Goal: Task Accomplishment & Management: Use online tool/utility

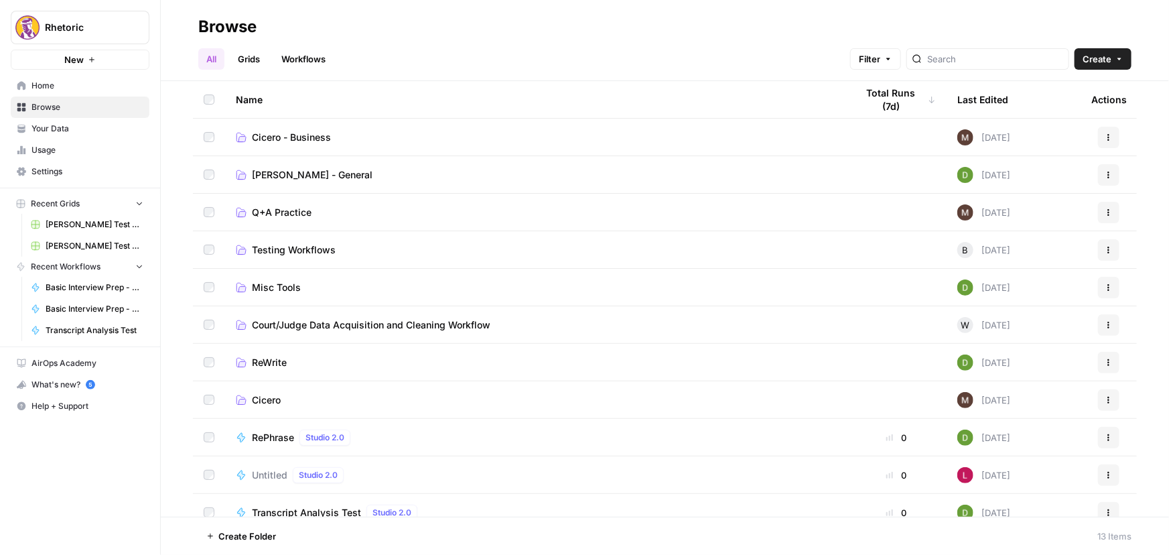
click at [312, 133] on span "Cicero - Business" at bounding box center [291, 137] width 79 height 13
click at [307, 181] on td "[PERSON_NAME] - General" at bounding box center [535, 174] width 621 height 37
click at [300, 169] on span "[PERSON_NAME] - General" at bounding box center [312, 174] width 121 height 13
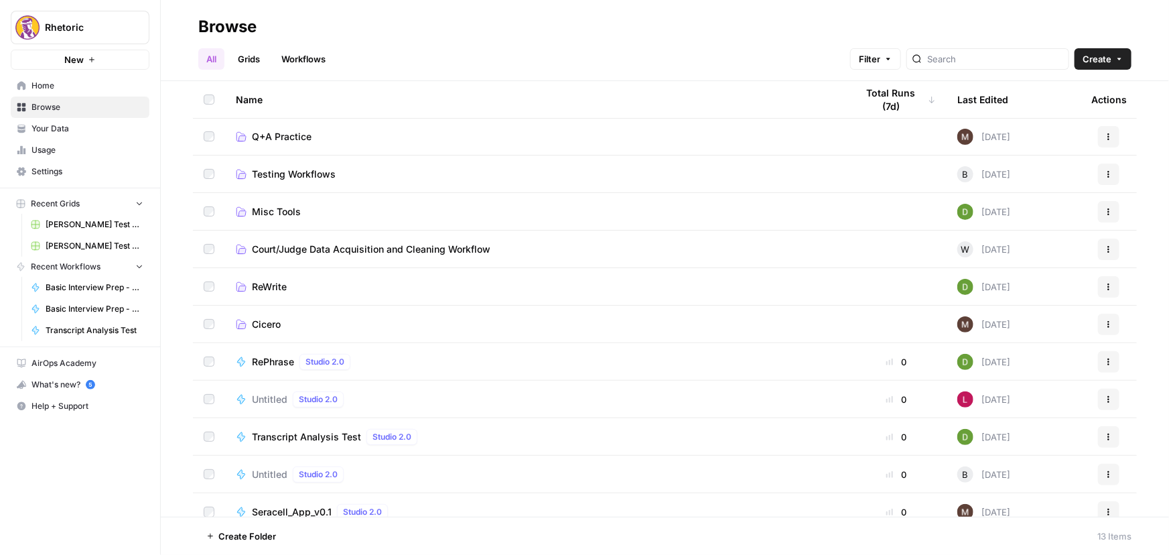
scroll to position [89, 0]
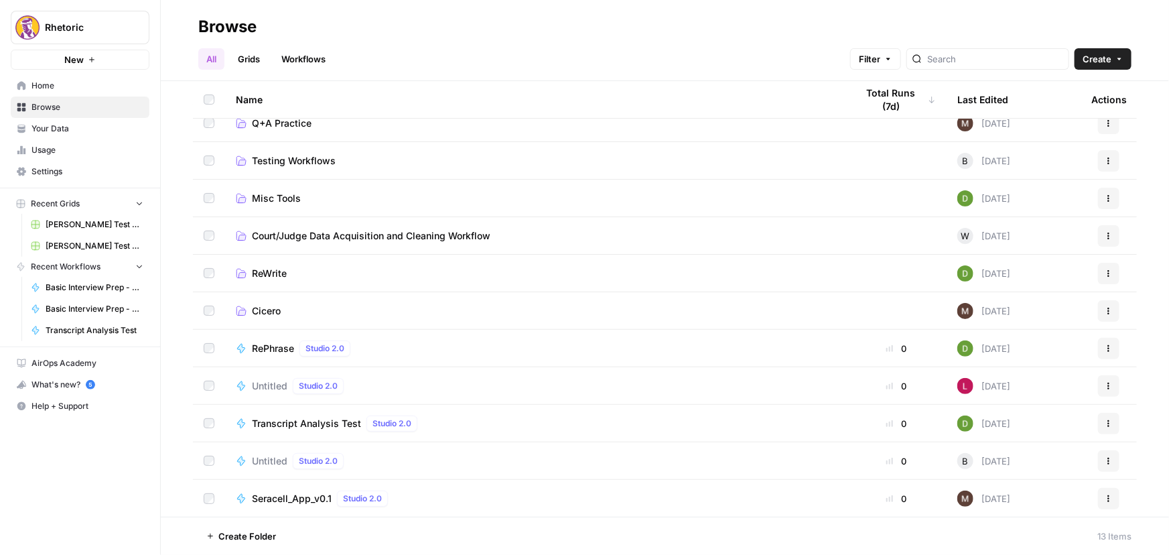
click at [265, 308] on span "Cicero" at bounding box center [266, 310] width 29 height 13
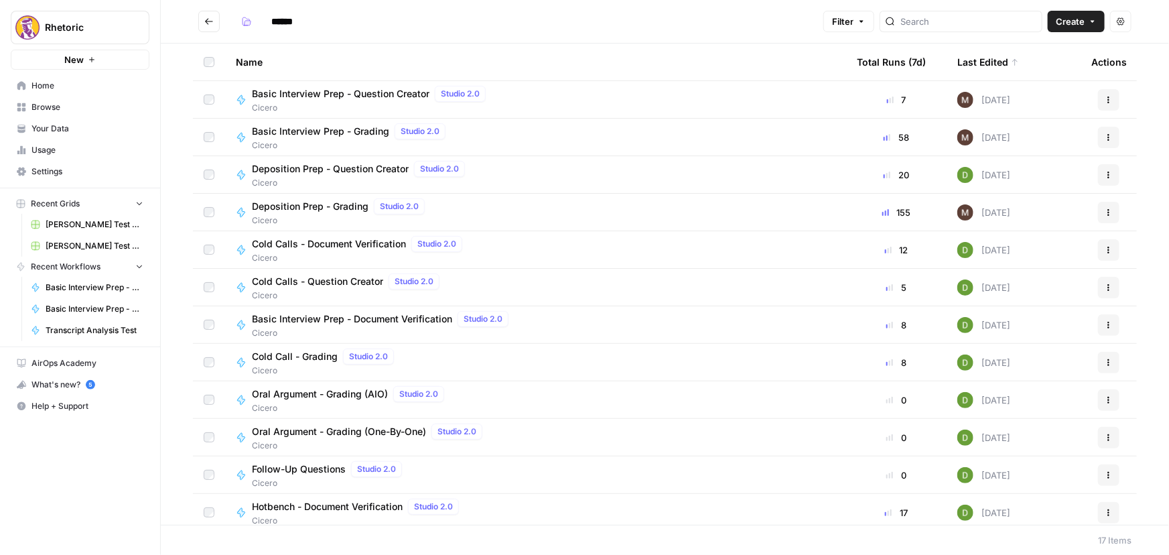
click at [329, 169] on span "Deposition Prep - Question Creator" at bounding box center [330, 168] width 157 height 13
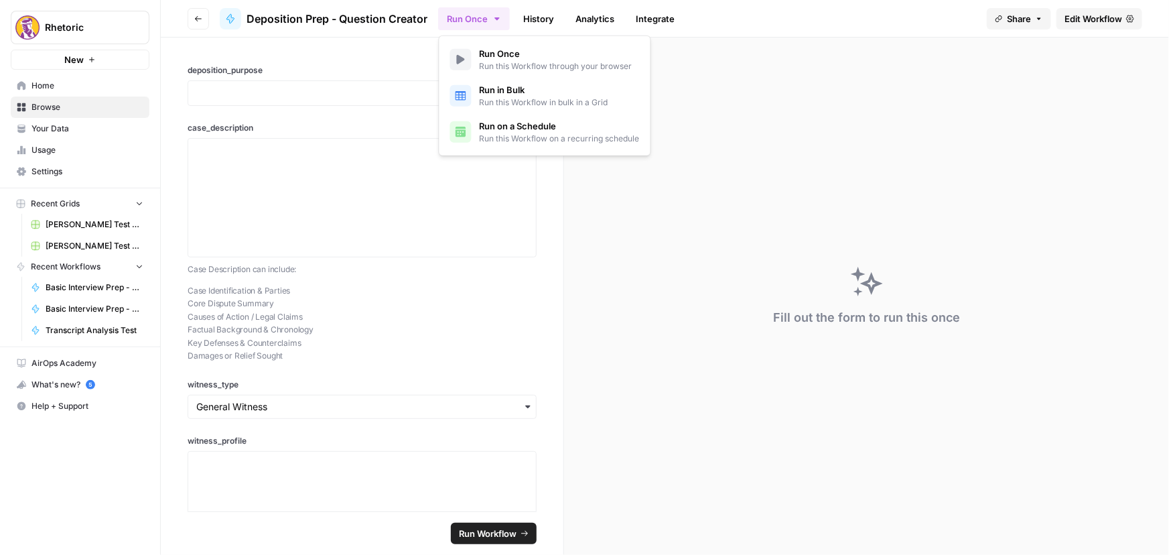
click at [495, 19] on icon "button" at bounding box center [497, 18] width 11 height 11
click at [533, 15] on link "History" at bounding box center [538, 18] width 47 height 21
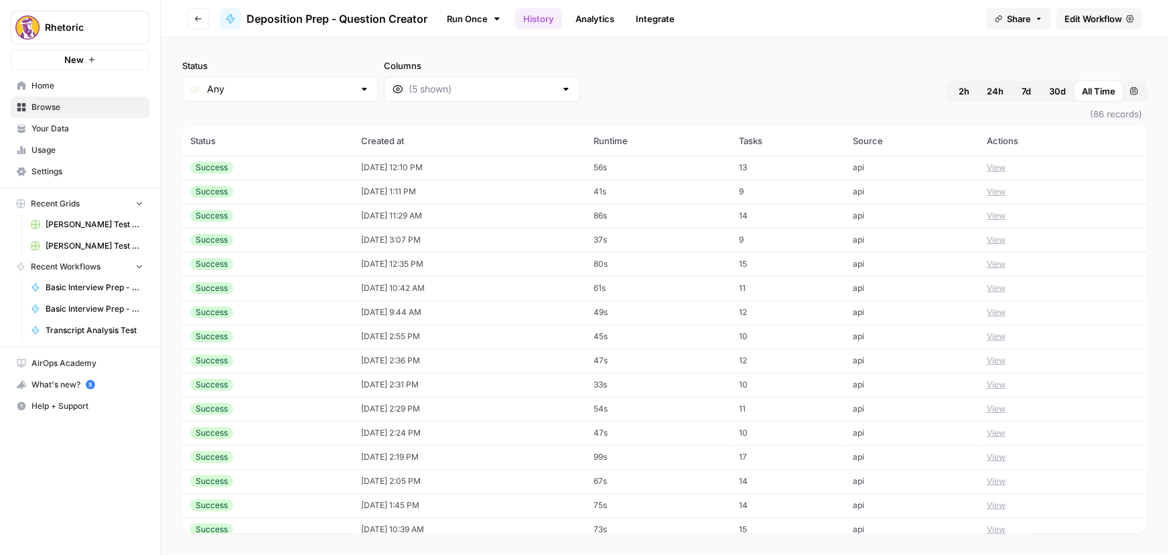
click at [987, 167] on button "View" at bounding box center [996, 167] width 19 height 12
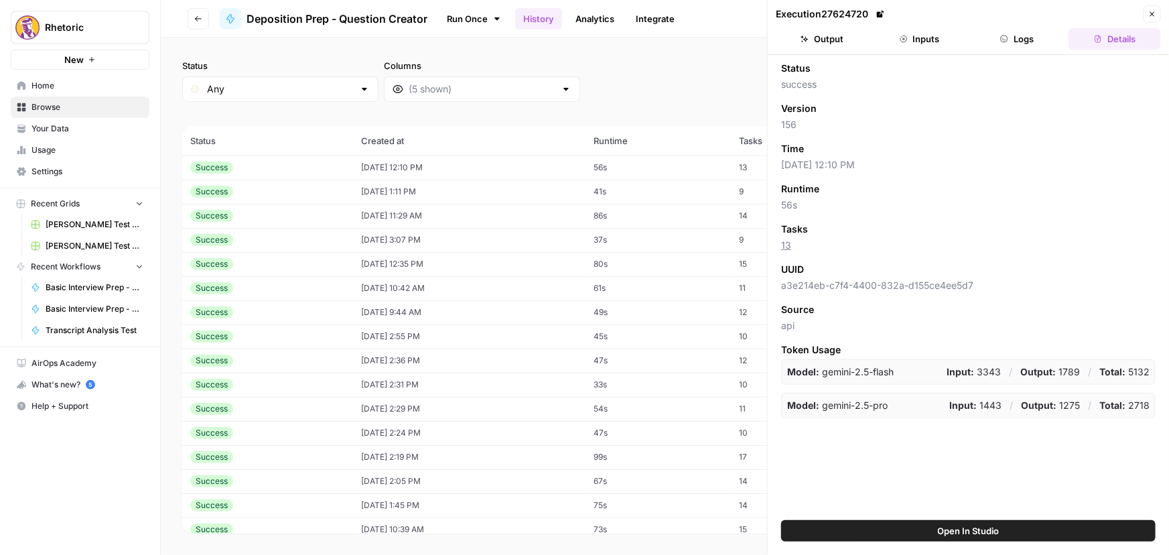
click at [833, 36] on button "Output" at bounding box center [822, 38] width 92 height 21
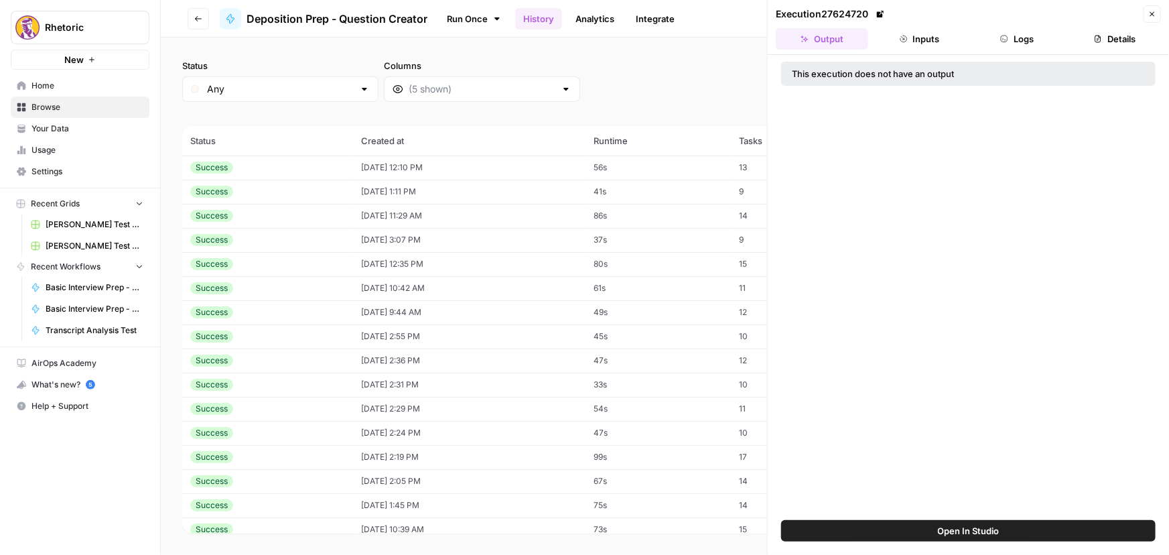
click at [909, 36] on button "Inputs" at bounding box center [920, 38] width 92 height 21
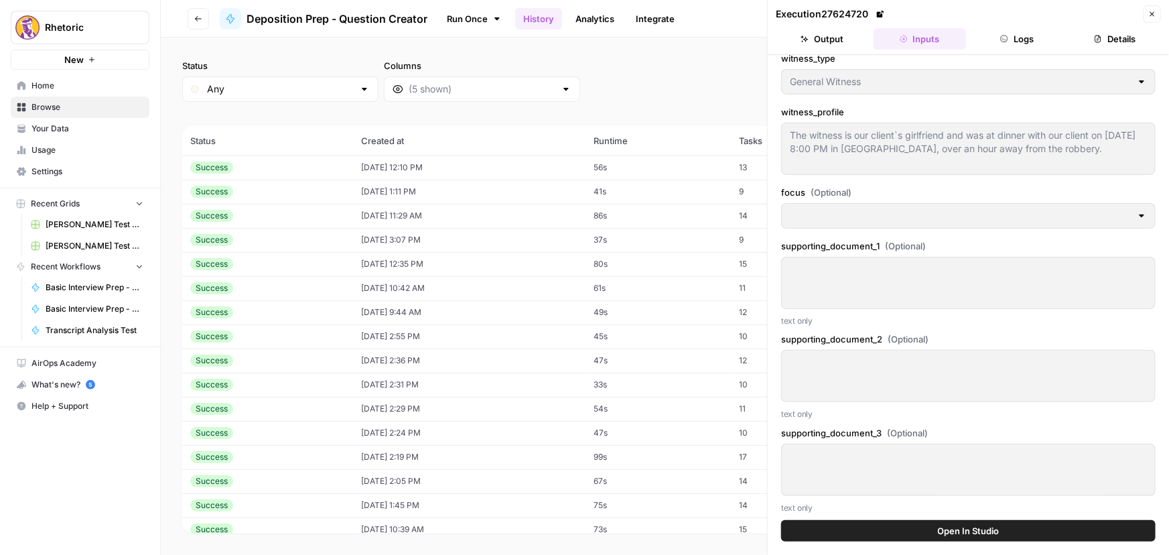
scroll to position [166, 0]
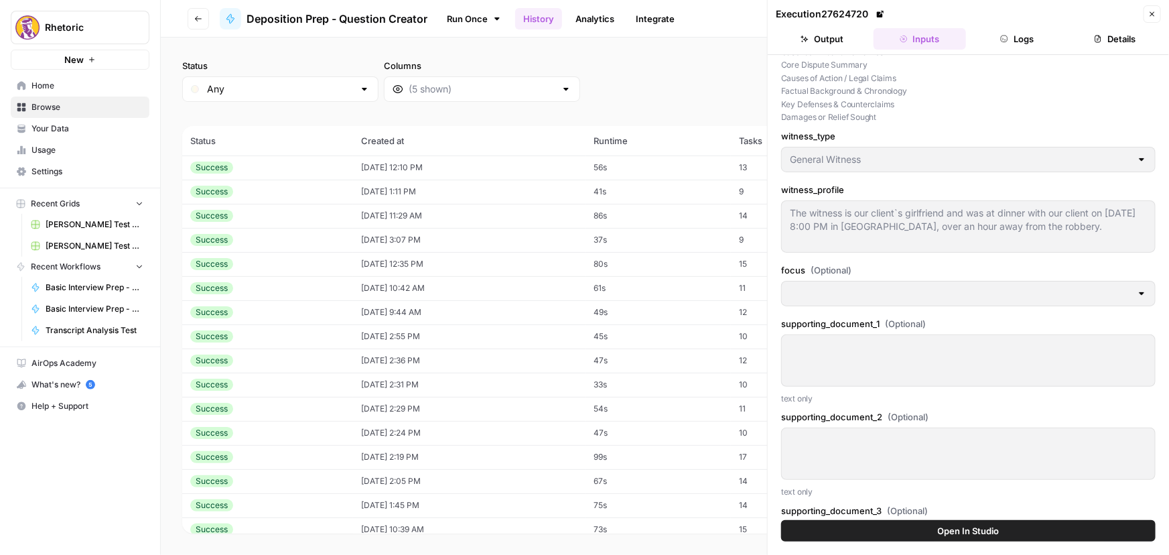
click at [1016, 34] on button "Logs" at bounding box center [1018, 38] width 92 height 21
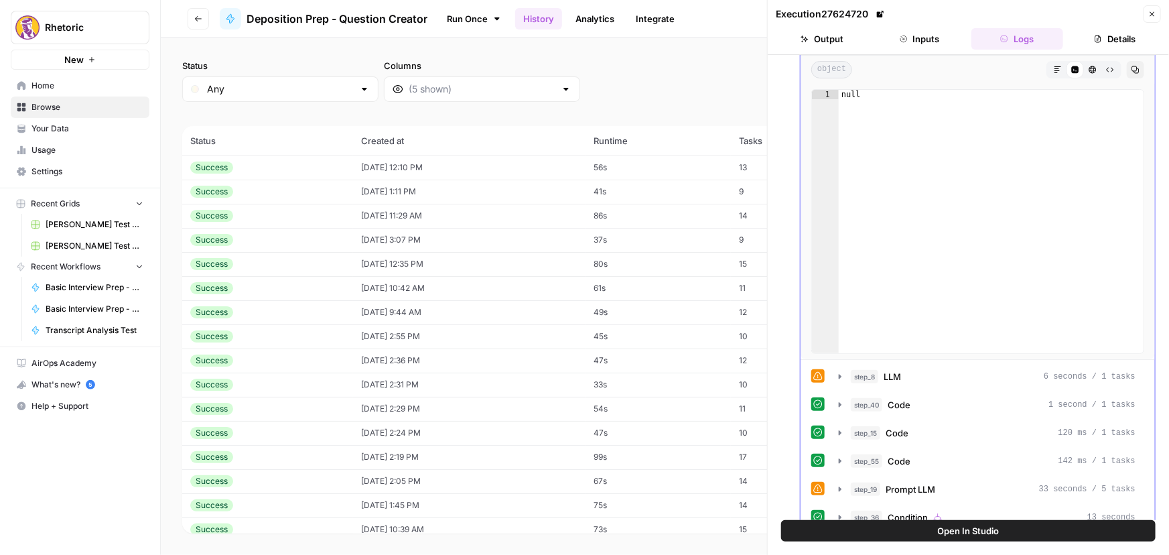
scroll to position [80, 0]
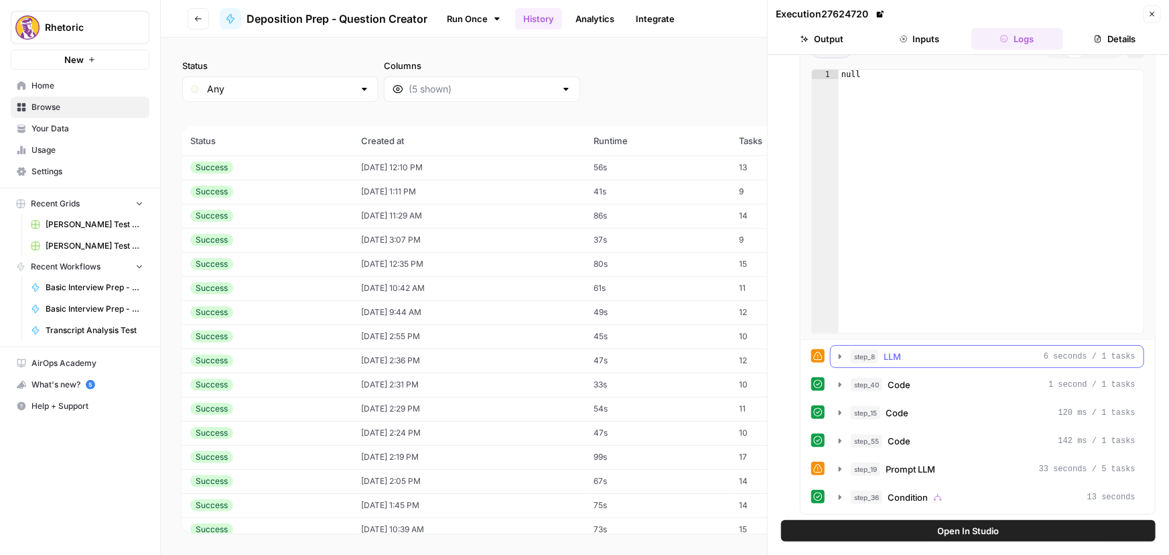
click at [838, 358] on icon "button" at bounding box center [840, 356] width 11 height 11
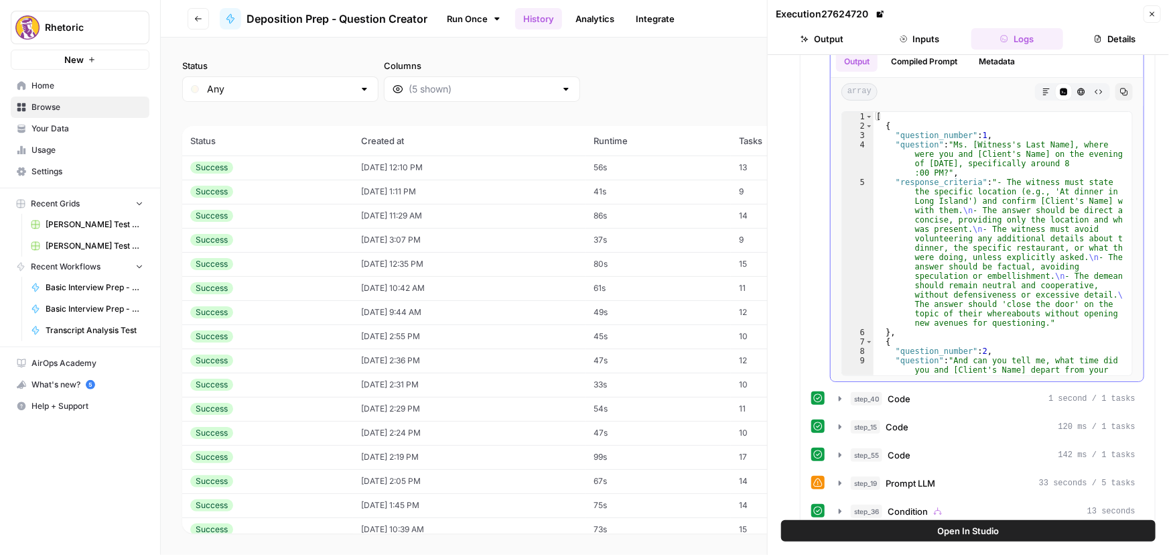
scroll to position [485, 0]
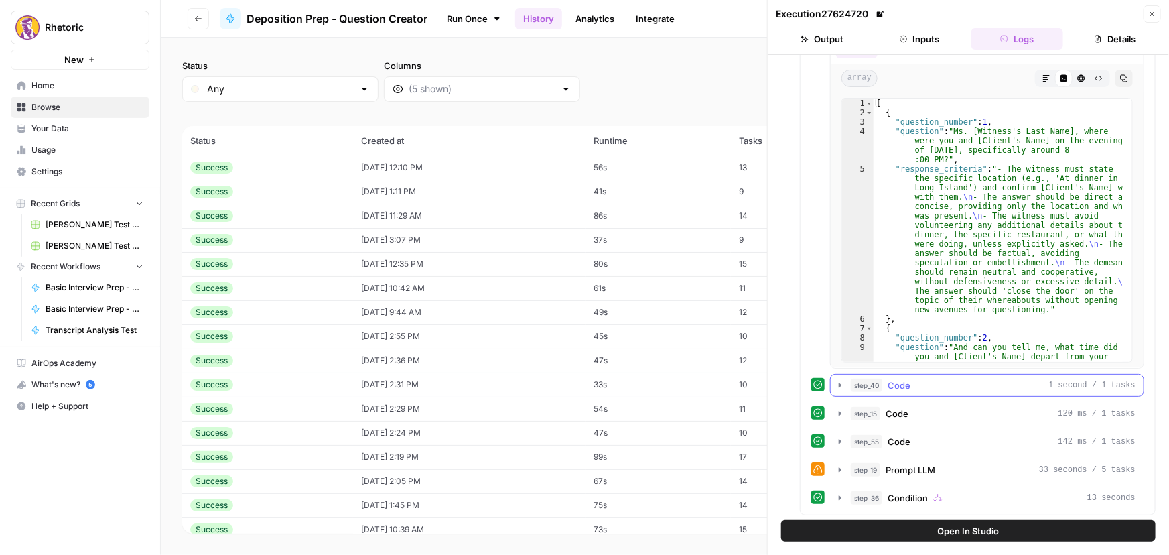
click at [840, 384] on icon "button" at bounding box center [840, 385] width 3 height 5
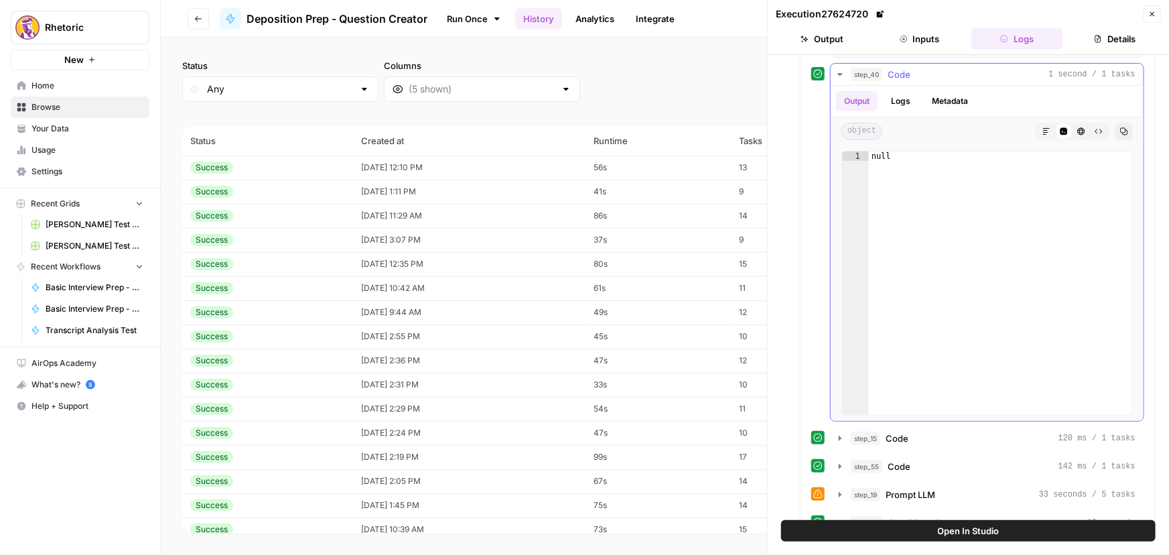
scroll to position [821, 0]
